Goal: Transaction & Acquisition: Purchase product/service

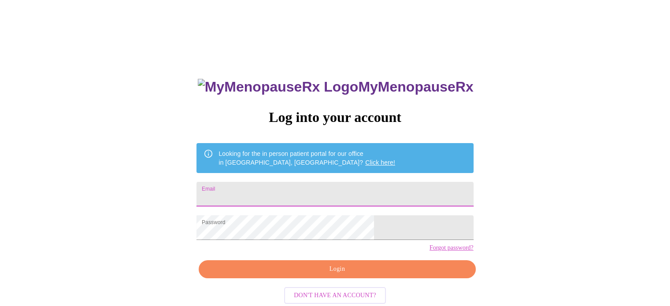
click at [313, 195] on input "Email" at bounding box center [334, 194] width 277 height 25
type input "[EMAIL_ADDRESS][DOMAIN_NAME]"
click at [327, 275] on span "Login" at bounding box center [337, 269] width 256 height 11
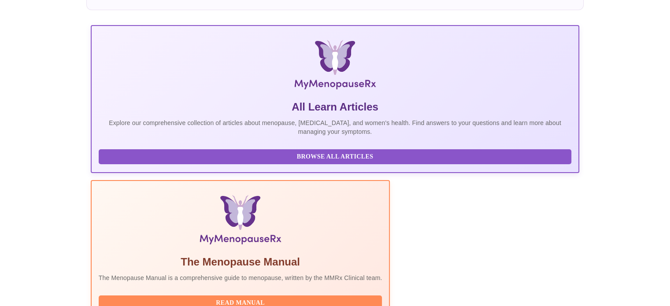
scroll to position [174, 0]
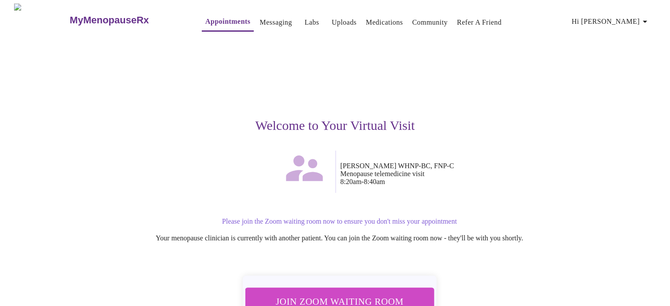
click at [364, 293] on span "Join Zoom Waiting Room" at bounding box center [339, 301] width 166 height 16
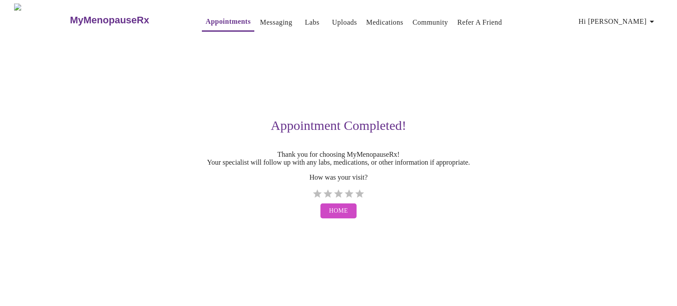
click at [333, 217] on span "Home" at bounding box center [338, 211] width 19 height 11
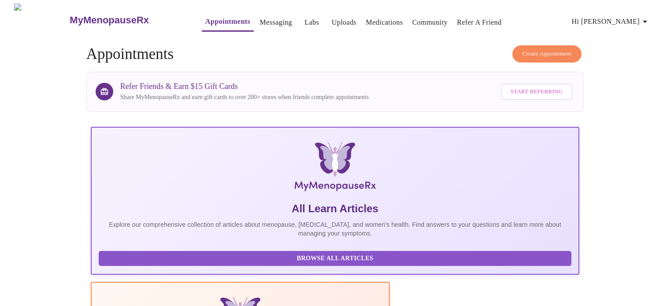
click at [304, 17] on link "Labs" at bounding box center [311, 22] width 15 height 12
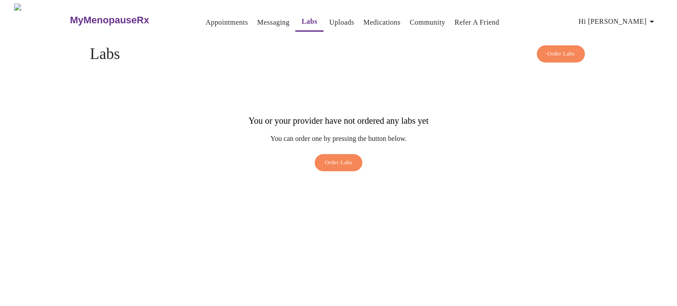
click at [329, 21] on link "Uploads" at bounding box center [341, 22] width 25 height 12
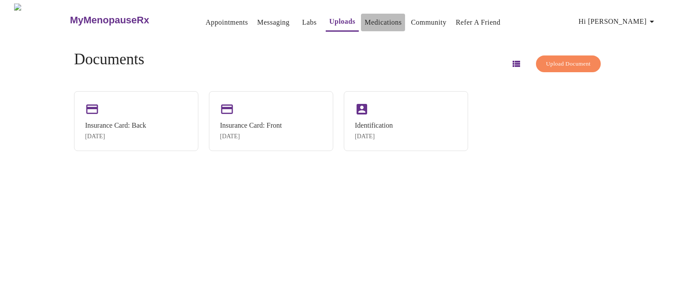
click at [374, 20] on link "Medications" at bounding box center [382, 22] width 37 height 12
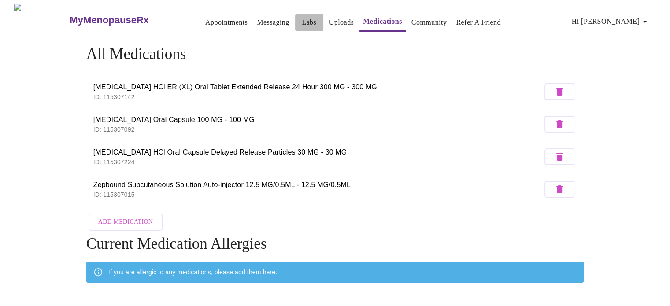
click at [302, 17] on link "Labs" at bounding box center [309, 22] width 15 height 12
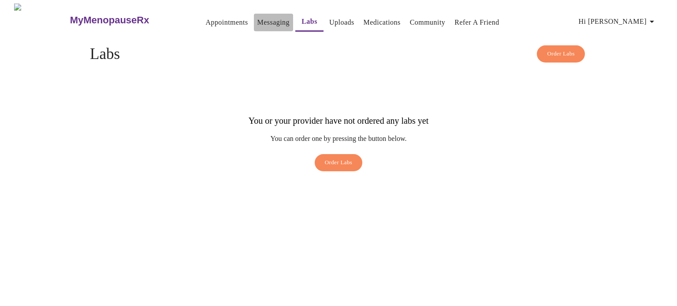
click at [257, 19] on link "Messaging" at bounding box center [273, 22] width 32 height 12
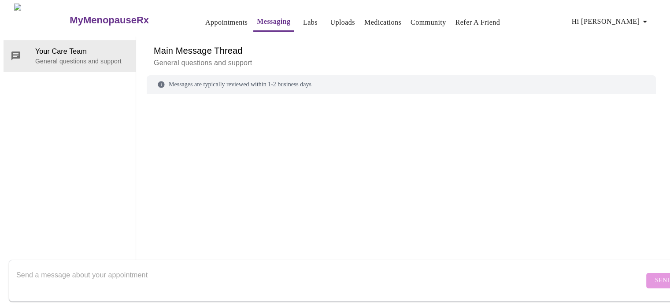
click at [207, 17] on link "Appointments" at bounding box center [226, 22] width 42 height 12
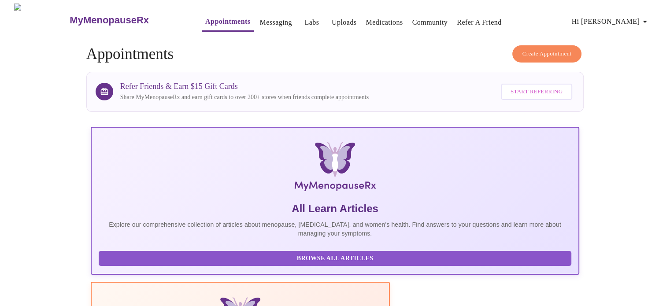
click at [304, 19] on link "Labs" at bounding box center [311, 22] width 15 height 12
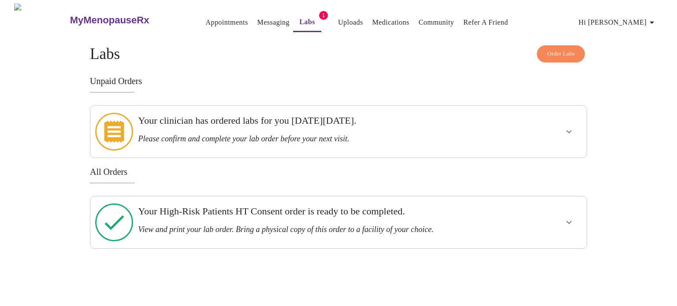
click at [566, 130] on icon "show more" at bounding box center [568, 131] width 5 height 3
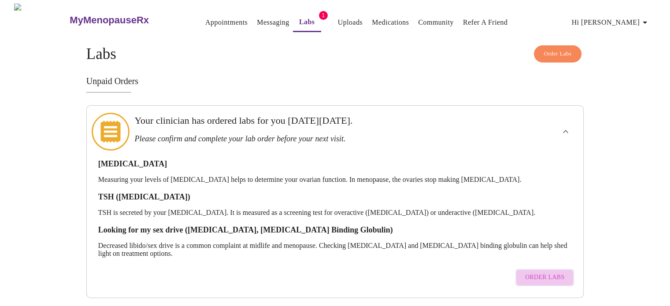
click at [555, 272] on span "Order Labs" at bounding box center [544, 277] width 39 height 11
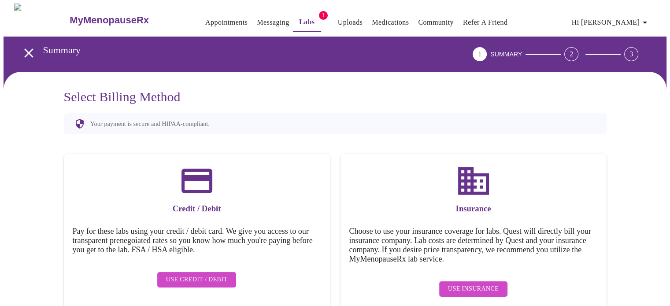
click at [24, 48] on icon "open drawer" at bounding box center [28, 52] width 9 height 9
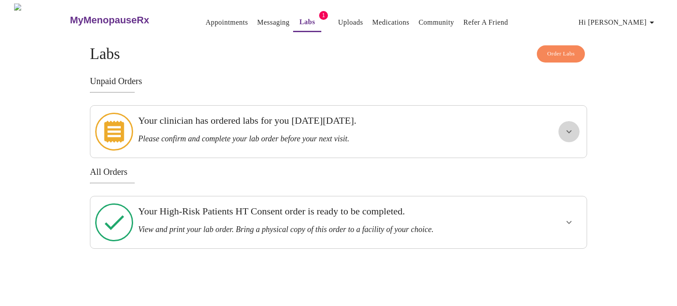
click at [567, 130] on icon "show more" at bounding box center [568, 131] width 11 height 11
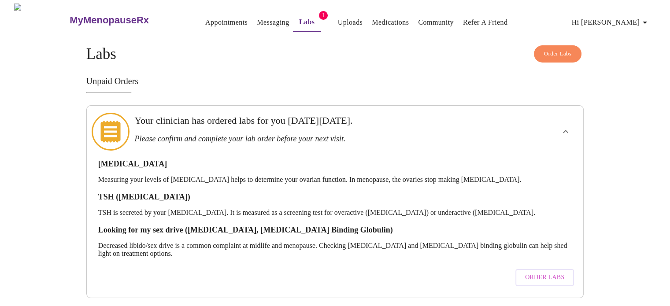
click at [542, 272] on span "Order Labs" at bounding box center [544, 277] width 39 height 11
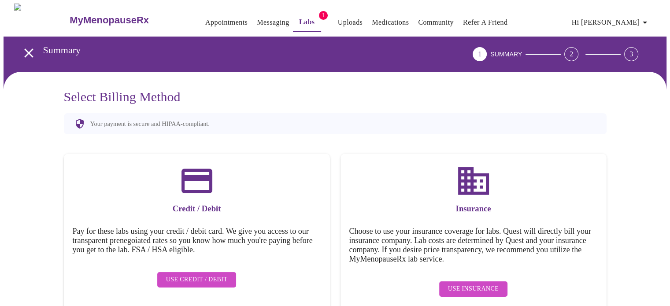
click at [488, 284] on span "Use Insurance" at bounding box center [473, 289] width 51 height 11
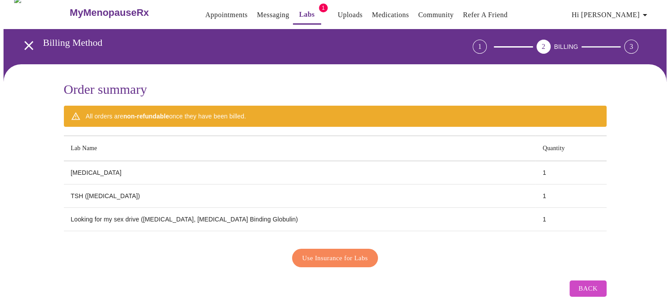
scroll to position [15, 0]
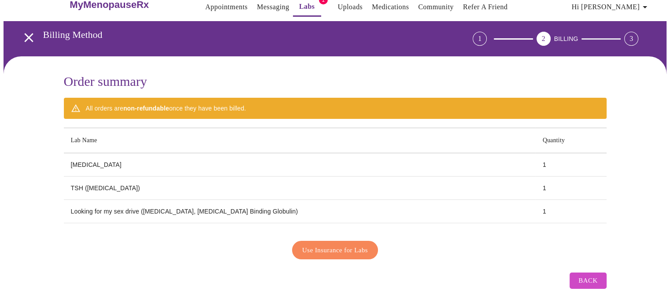
click at [592, 275] on span "Back" at bounding box center [587, 280] width 19 height 11
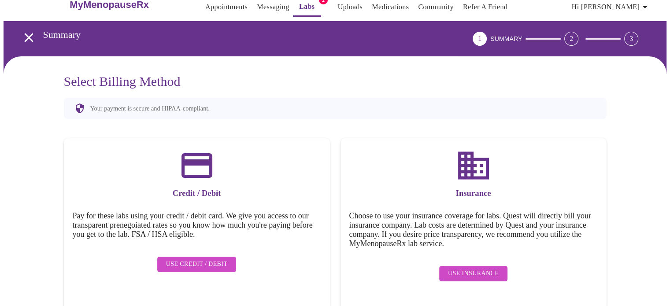
scroll to position [16, 0]
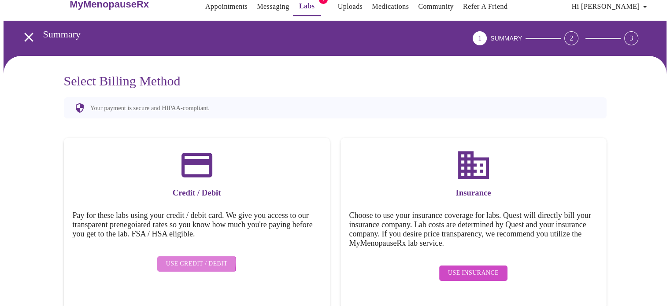
click at [196, 259] on span "Use Credit / Debit" at bounding box center [197, 264] width 62 height 11
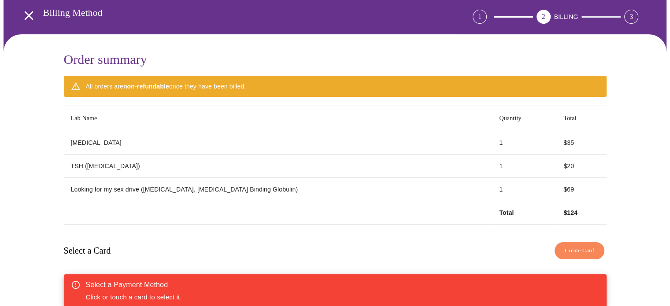
scroll to position [0, 0]
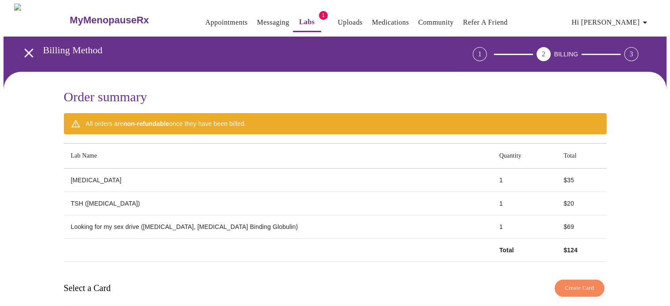
click at [257, 20] on link "Messaging" at bounding box center [273, 22] width 32 height 12
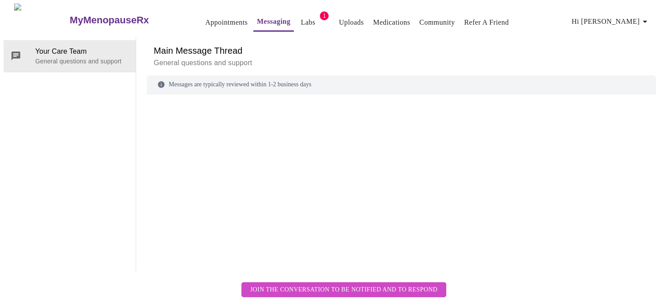
scroll to position [33, 0]
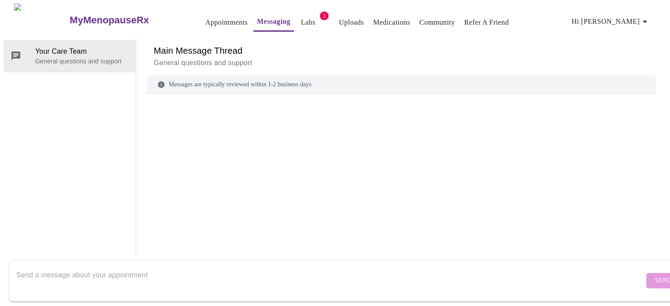
click at [315, 178] on div at bounding box center [401, 170] width 509 height 131
click at [384, 44] on h6 "Main Message Thread" at bounding box center [401, 51] width 495 height 14
click at [301, 21] on link "Labs" at bounding box center [308, 22] width 15 height 12
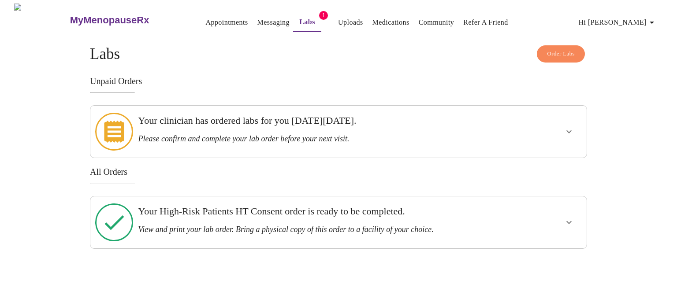
click at [568, 130] on icon "show more" at bounding box center [568, 131] width 5 height 3
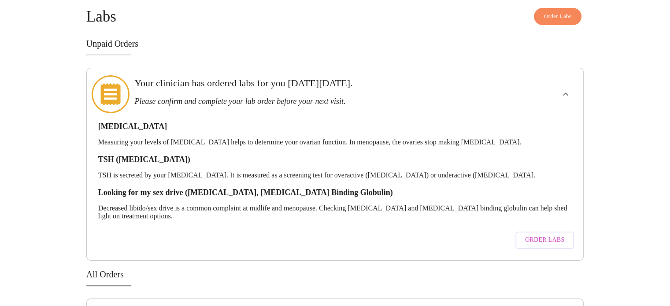
scroll to position [35, 0]
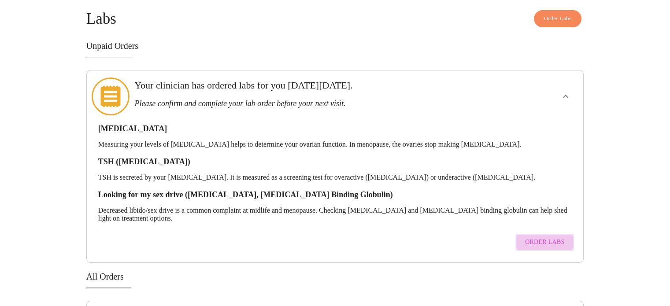
click at [549, 237] on span "Order Labs" at bounding box center [544, 242] width 39 height 11
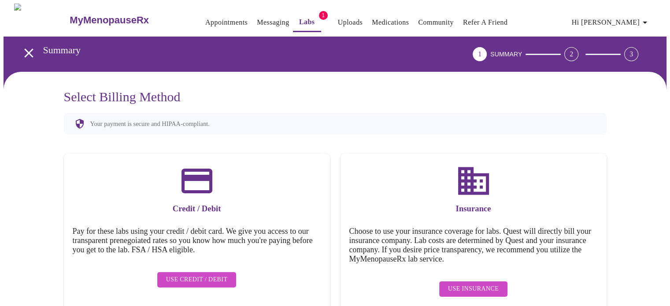
scroll to position [16, 0]
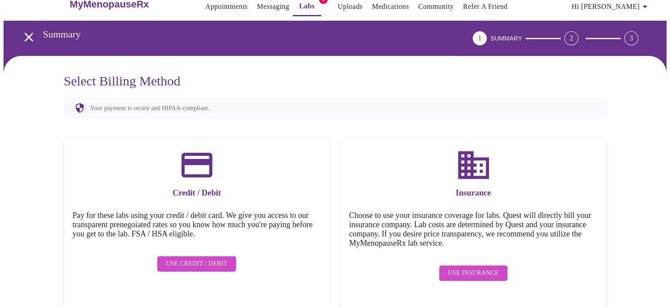
click at [197, 259] on span "Use Credit / Debit" at bounding box center [197, 264] width 62 height 11
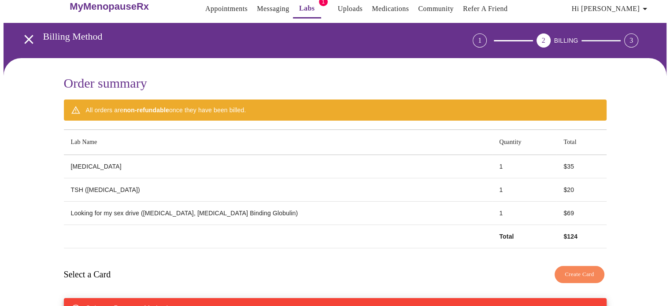
scroll to position [0, 0]
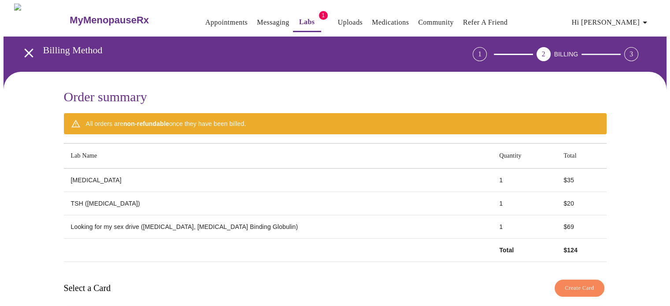
click at [26, 45] on icon "open drawer" at bounding box center [28, 52] width 15 height 15
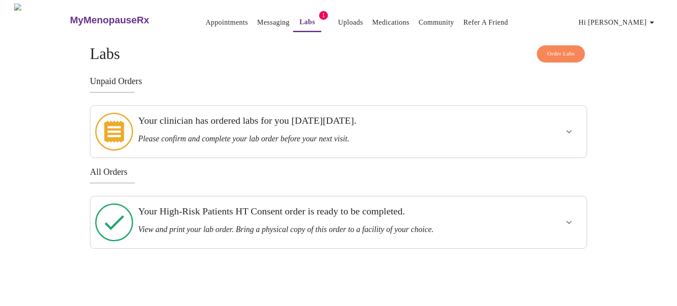
click at [401, 140] on div "Your clinician has ordered labs for you [DATE][DATE]. Please confirm and comple…" at bounding box center [314, 131] width 360 height 45
click at [572, 126] on icon "show more" at bounding box center [568, 131] width 11 height 11
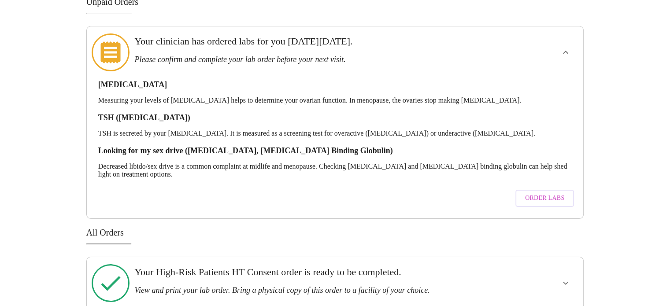
scroll to position [79, 0]
click at [538, 193] on span "Order Labs" at bounding box center [544, 198] width 39 height 11
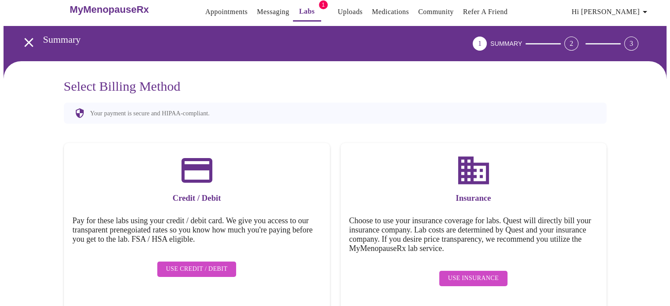
scroll to position [16, 0]
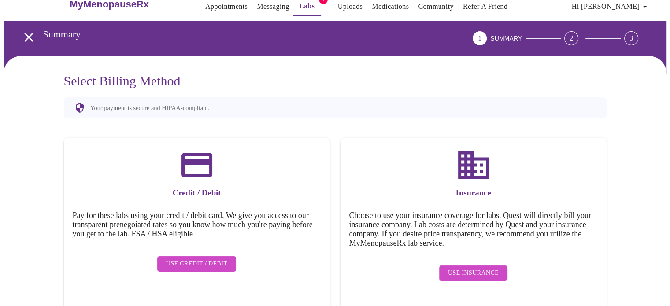
click at [28, 33] on icon "open drawer" at bounding box center [28, 37] width 15 height 15
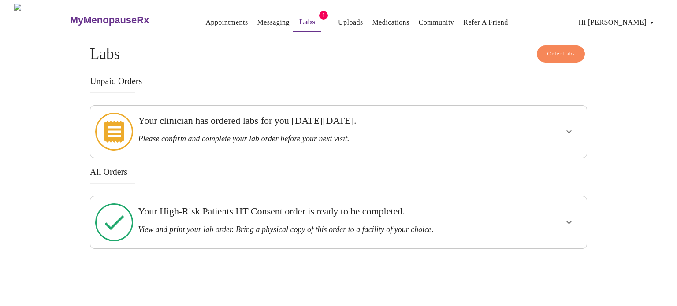
click at [330, 126] on h3 "Your clinician has ordered labs for you [DATE][DATE]." at bounding box center [314, 120] width 353 height 11
click at [571, 126] on icon "show more" at bounding box center [568, 131] width 11 height 11
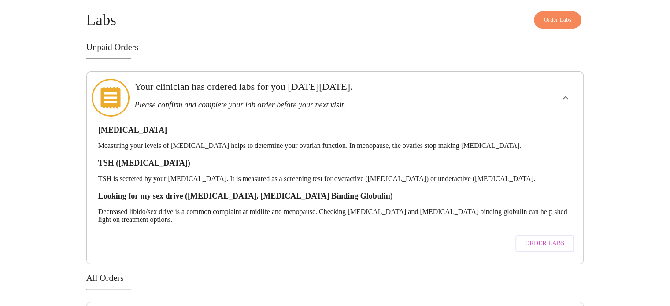
scroll to position [79, 0]
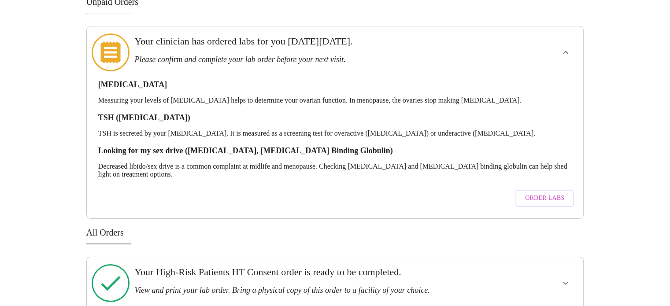
click at [567, 278] on icon "show more" at bounding box center [565, 283] width 11 height 11
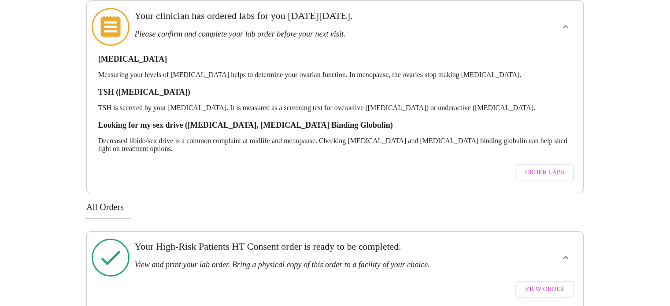
scroll to position [0, 0]
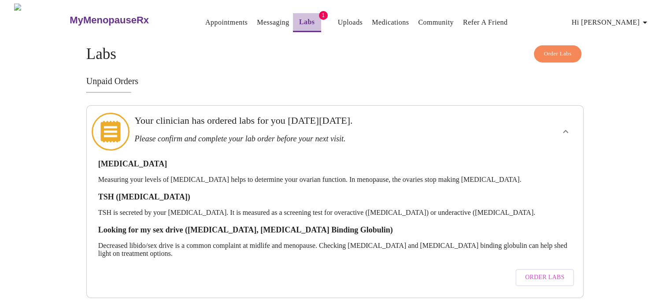
click at [299, 16] on link "Labs" at bounding box center [307, 22] width 16 height 12
click at [554, 272] on span "Order Labs" at bounding box center [544, 277] width 39 height 11
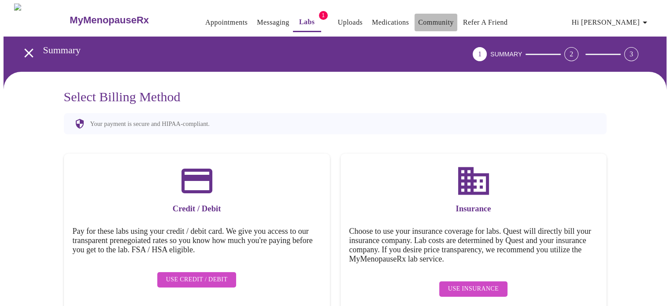
click at [427, 16] on link "Community" at bounding box center [436, 22] width 36 height 12
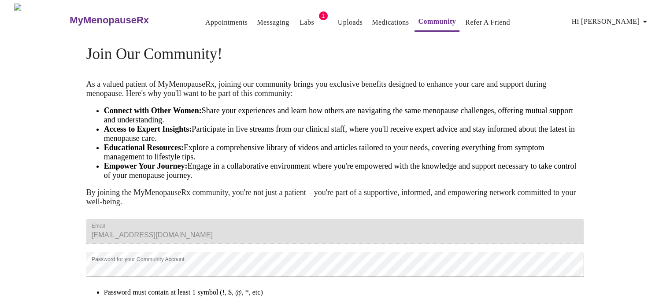
click at [257, 16] on link "Messaging" at bounding box center [273, 22] width 32 height 12
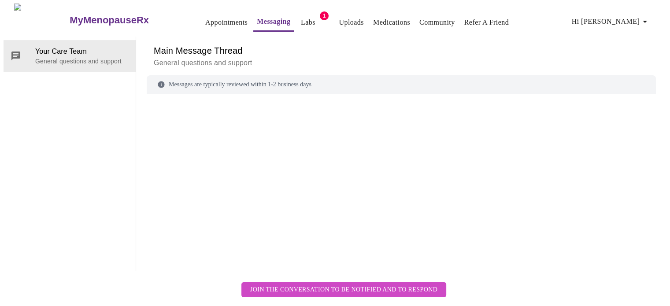
scroll to position [33, 0]
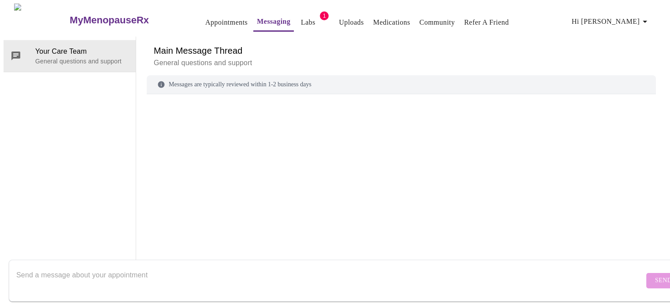
click at [272, 267] on textarea "Send a message about your appointment" at bounding box center [330, 281] width 628 height 28
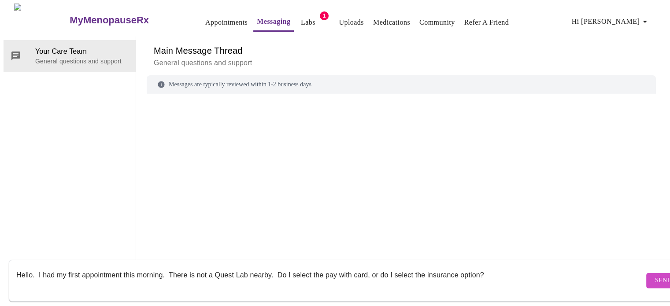
type textarea "Hello. I had my first appointment this morning. There is not a Quest Lab nearby…"
click at [655, 275] on span "Send" at bounding box center [663, 280] width 17 height 11
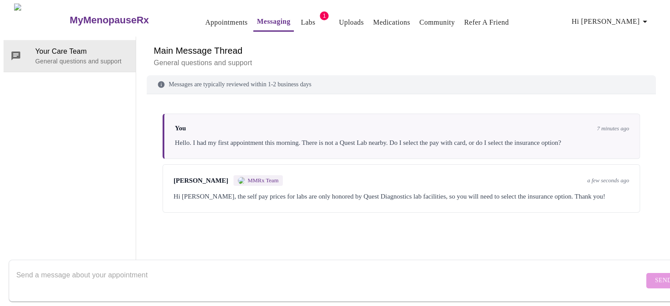
click at [152, 267] on textarea "Send a message about your appointment" at bounding box center [330, 281] width 628 height 28
click at [139, 267] on textarea "Send a message about your appointment" at bounding box center [330, 281] width 628 height 28
type textarea "Ok. So I select the insurance option and then take the order to a lab at any cl…"
click at [655, 275] on span "Send" at bounding box center [663, 280] width 17 height 11
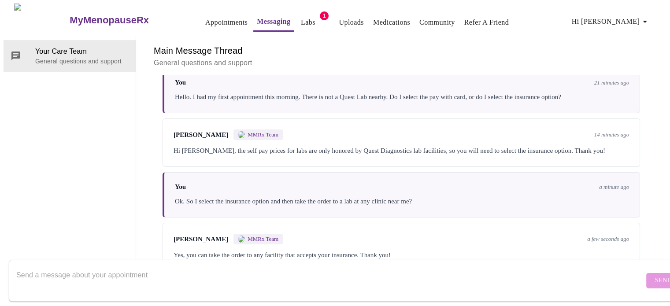
scroll to position [54, 0]
click at [453, 250] on div "Yes, you can take the order to any facility that accepts your insurance. Thank …" at bounding box center [401, 255] width 455 height 11
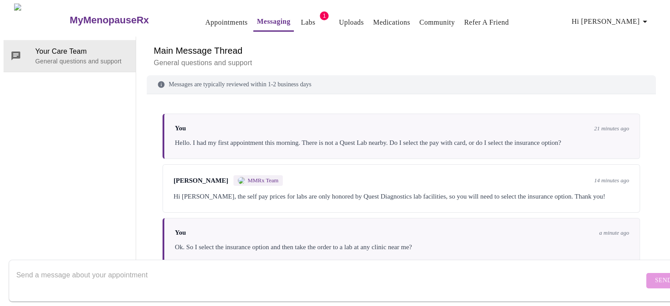
scroll to position [0, 0]
click at [301, 21] on link "Labs" at bounding box center [308, 22] width 15 height 12
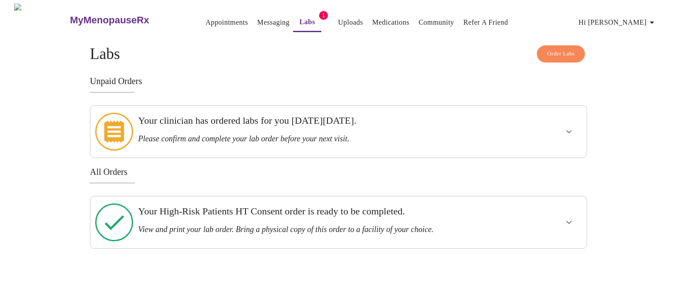
click at [569, 130] on icon "show more" at bounding box center [568, 131] width 11 height 11
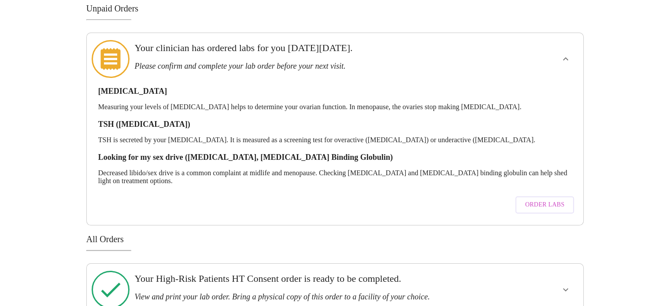
scroll to position [79, 0]
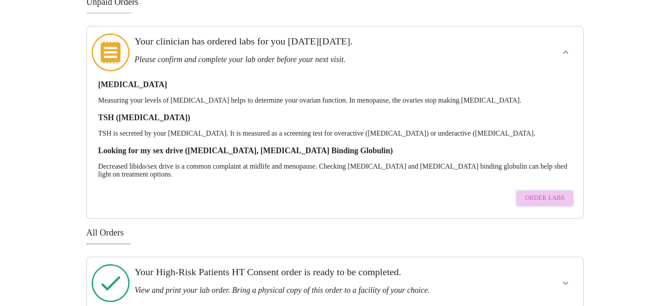
click at [555, 193] on span "Order Labs" at bounding box center [544, 198] width 39 height 11
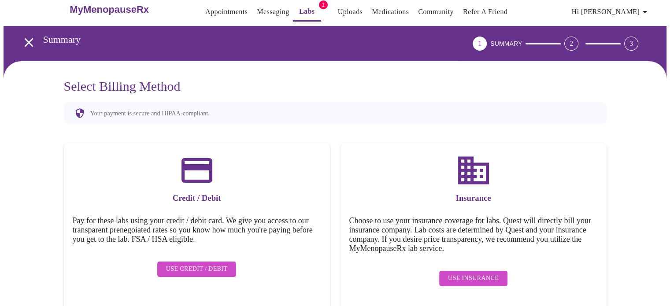
scroll to position [16, 0]
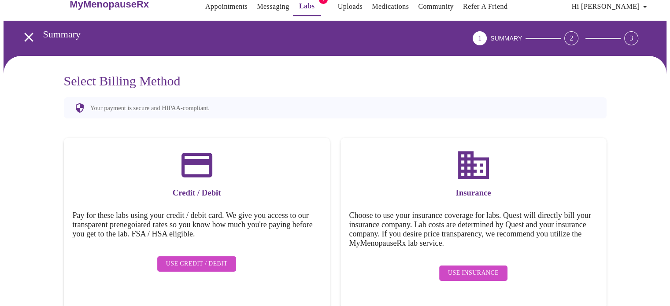
click at [484, 268] on span "Use Insurance" at bounding box center [473, 273] width 51 height 11
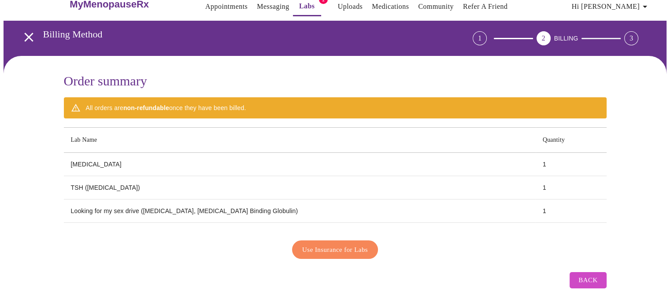
scroll to position [15, 0]
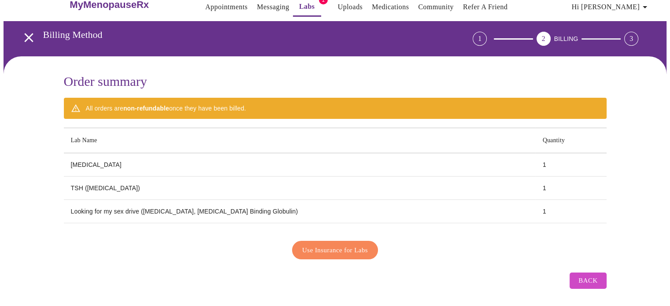
click at [346, 249] on span "Use Insurance for Labs" at bounding box center [335, 249] width 66 height 11
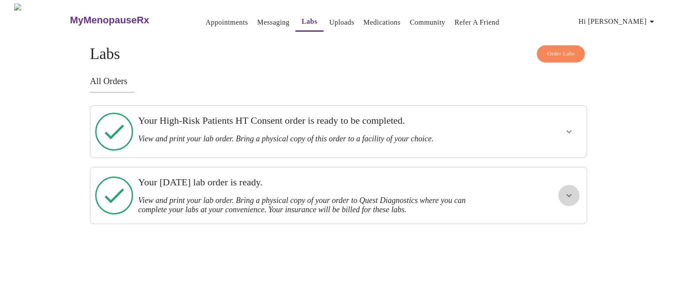
click at [572, 190] on icon "show more" at bounding box center [568, 195] width 11 height 11
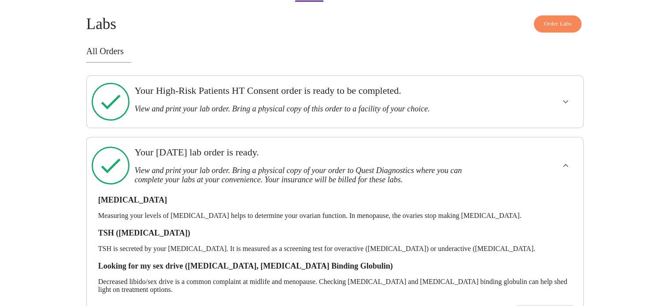
scroll to position [56, 0]
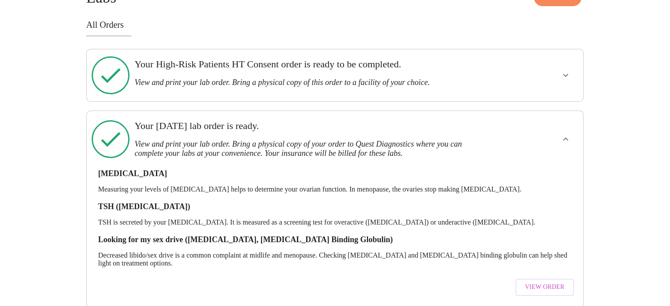
click at [555, 282] on span "View Order" at bounding box center [545, 287] width 40 height 11
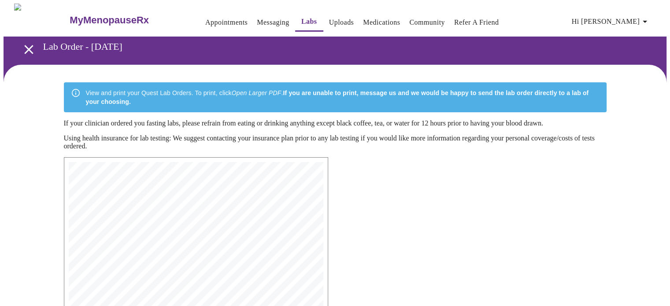
click at [258, 16] on link "Messaging" at bounding box center [273, 22] width 32 height 12
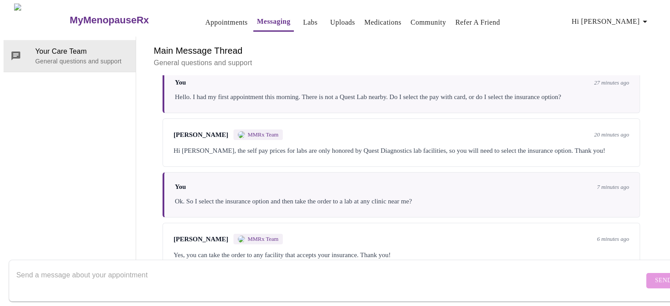
scroll to position [54, 0]
click at [213, 267] on textarea "Send a message about your appointment" at bounding box center [330, 281] width 628 height 28
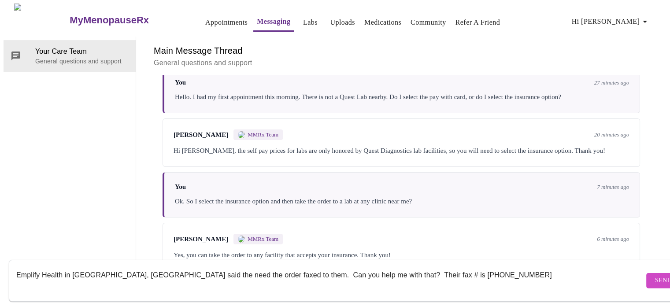
type textarea "Emplify Health in [GEOGRAPHIC_DATA], [GEOGRAPHIC_DATA] said the need the order …"
click at [655, 275] on span "Send" at bounding box center [663, 280] width 17 height 11
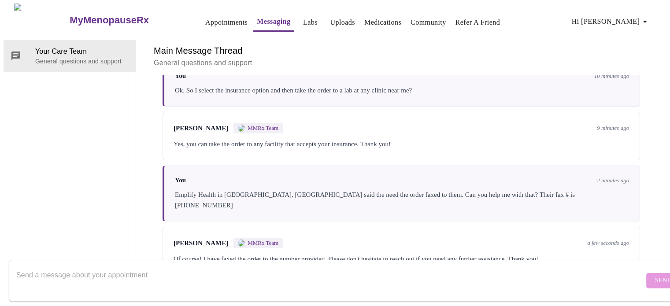
scroll to position [162, 0]
